Goal: Obtain resource: Obtain resource

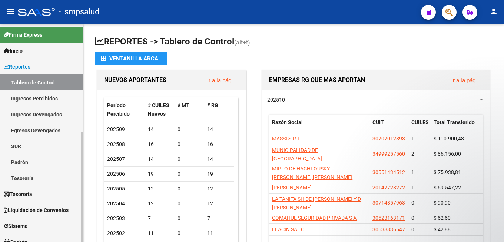
click at [40, 163] on link "Padrón" at bounding box center [41, 162] width 83 height 16
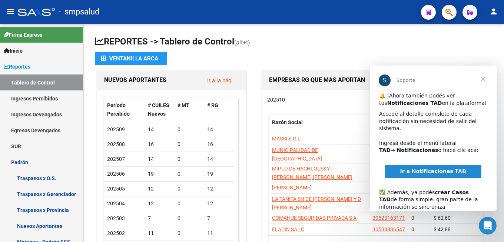
click at [484, 79] on span "Cerrar" at bounding box center [483, 79] width 27 height 27
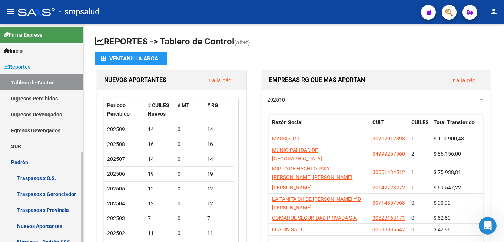
scroll to position [151, 0]
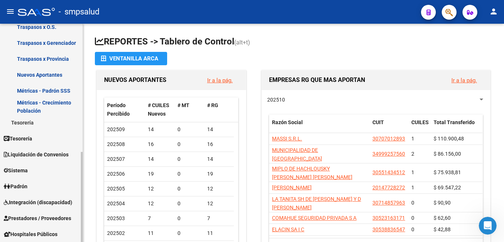
click at [39, 170] on link "Sistema" at bounding box center [41, 170] width 83 height 16
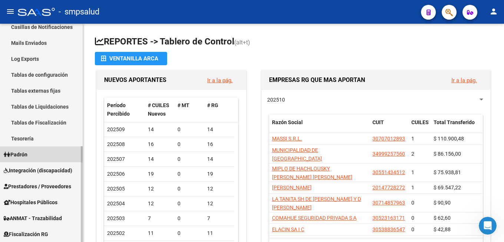
click at [31, 154] on link "Padrón" at bounding box center [41, 154] width 83 height 16
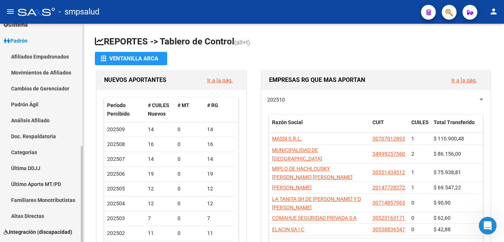
scroll to position [0, 0]
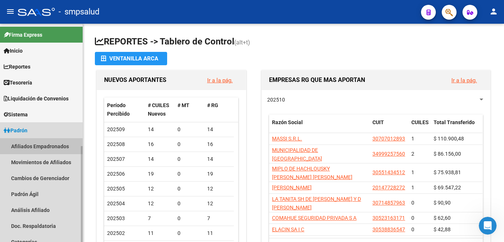
click at [53, 146] on link "Afiliados Empadronados" at bounding box center [41, 146] width 83 height 16
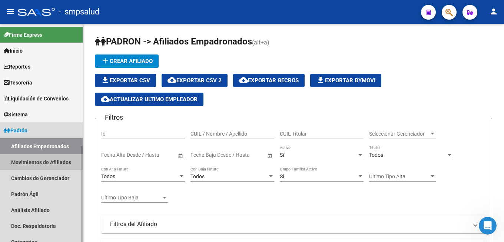
click at [62, 166] on link "Movimientos de Afiliados" at bounding box center [41, 162] width 83 height 16
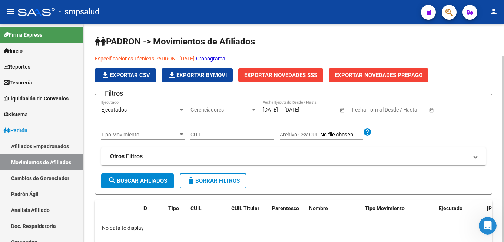
click at [170, 57] on link "Especificaciones Técnicas PADRON - [DATE]" at bounding box center [145, 59] width 100 height 6
click at [225, 58] on link "Cronograma" at bounding box center [210, 59] width 29 height 6
